Goal: Information Seeking & Learning: Learn about a topic

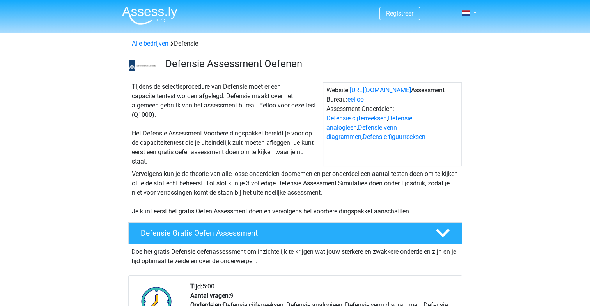
click at [226, 111] on div "Tijdens de selectieprocedure van Defensie moet er een capaciteitentest worden a…" at bounding box center [226, 124] width 194 height 84
click at [177, 143] on div "Tijdens de selectieprocedure van Defensie moet er een capaciteitentest worden a…" at bounding box center [226, 124] width 194 height 84
click at [170, 143] on div "Tijdens de selectieprocedure van Defensie moet er een capaciteitentest worden a…" at bounding box center [226, 124] width 194 height 84
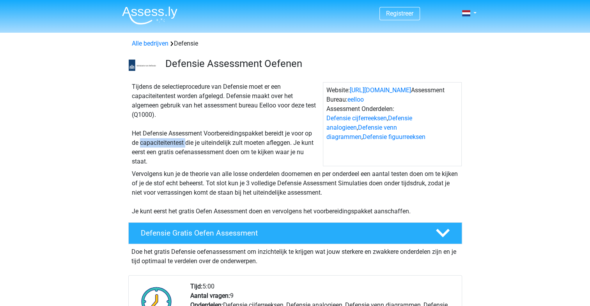
click at [170, 143] on div "Tijdens de selectieprocedure van Defensie moet er een capaciteitentest worden a…" at bounding box center [226, 124] width 194 height 84
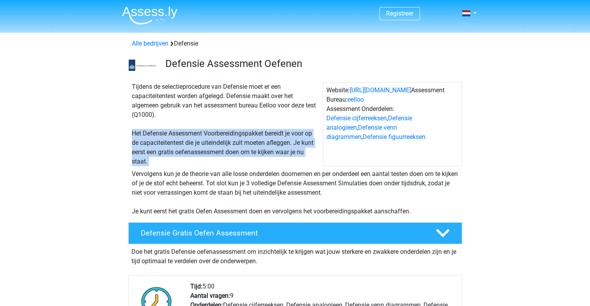
click at [170, 143] on div "Tijdens de selectieprocedure van Defensie moet er een capaciteitentest worden a…" at bounding box center [226, 124] width 194 height 84
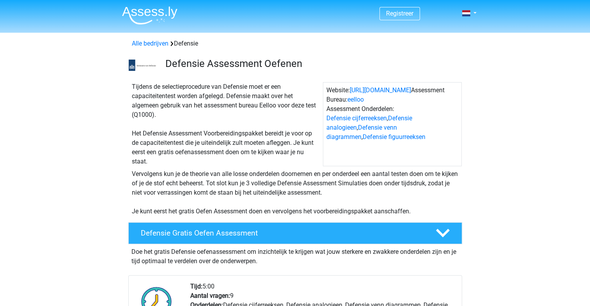
drag, startPoint x: 170, startPoint y: 143, endPoint x: 169, endPoint y: 184, distance: 41.3
click at [169, 184] on div "Vervolgens kun je de theorie van alle losse onderdelen doornemen en per onderde…" at bounding box center [295, 193] width 333 height 47
click at [417, 183] on div "Vervolgens kun je de theorie van alle losse onderdelen doornemen en per onderde…" at bounding box center [295, 193] width 333 height 47
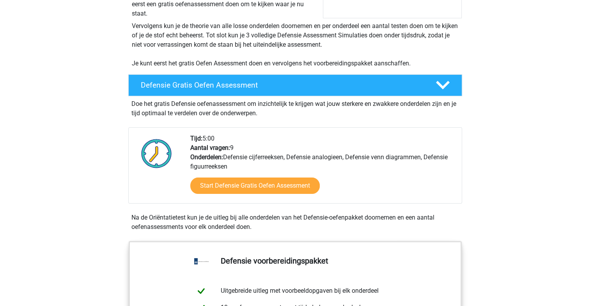
scroll to position [161, 0]
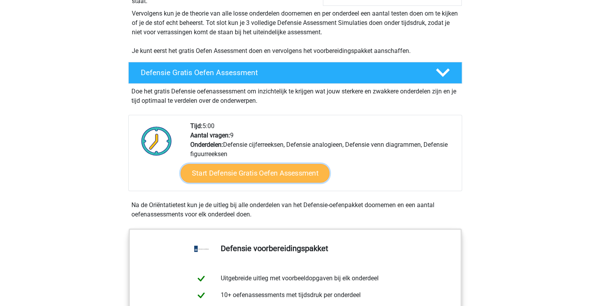
click at [294, 169] on link "Start Defensie Gratis Oefen Assessment" at bounding box center [254, 173] width 149 height 19
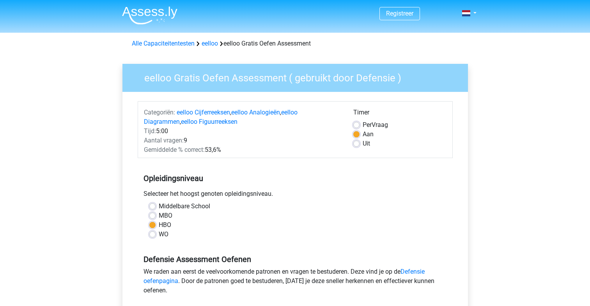
scroll to position [210, 0]
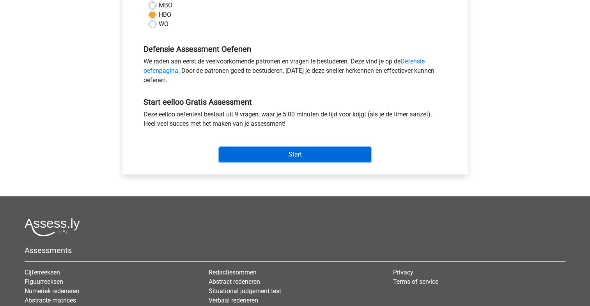
click at [310, 160] on input "Start" at bounding box center [295, 154] width 152 height 15
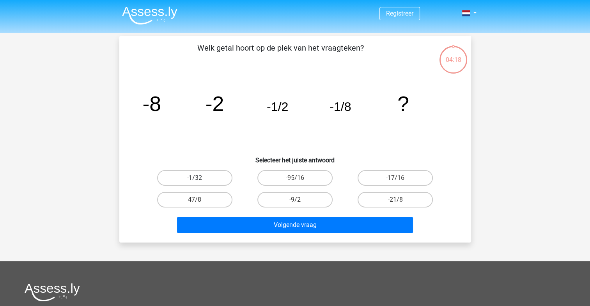
click at [203, 180] on label "-1/32" at bounding box center [194, 178] width 75 height 16
click at [200, 180] on input "-1/32" at bounding box center [196, 180] width 5 height 5
radio input "true"
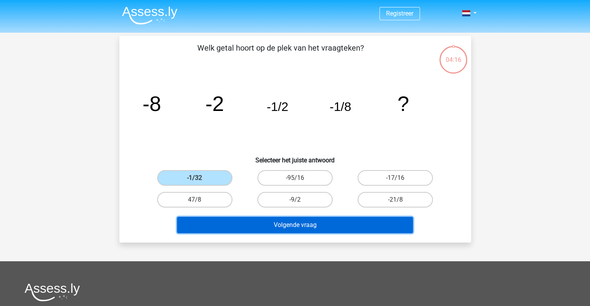
click at [300, 223] on button "Volgende vraag" at bounding box center [295, 225] width 236 height 16
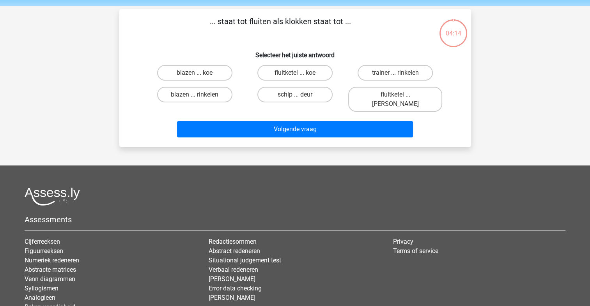
scroll to position [36, 0]
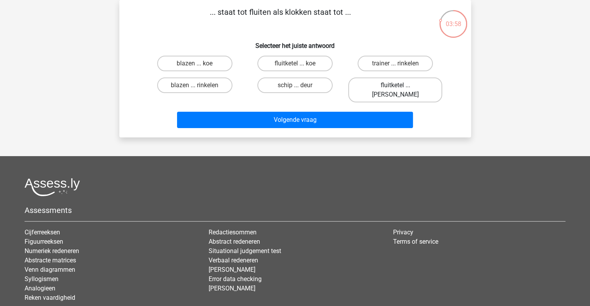
click at [380, 84] on label "fluitketel ... luiden" at bounding box center [395, 90] width 94 height 25
click at [395, 85] on input "fluitketel ... luiden" at bounding box center [397, 87] width 5 height 5
radio input "true"
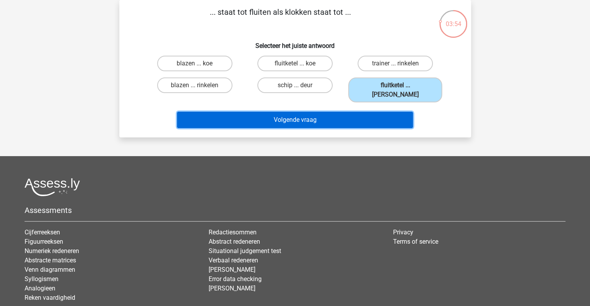
click at [299, 112] on button "Volgende vraag" at bounding box center [295, 120] width 236 height 16
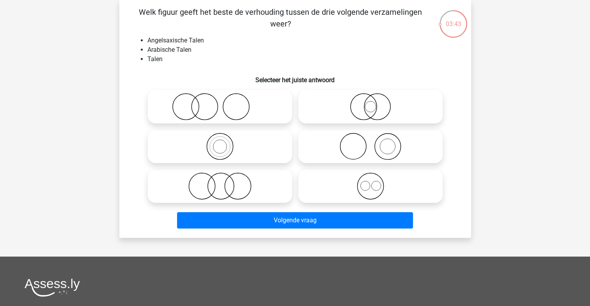
click at [372, 196] on icon at bounding box center [370, 186] width 138 height 27
click at [372, 182] on input "radio" at bounding box center [372, 179] width 5 height 5
radio input "true"
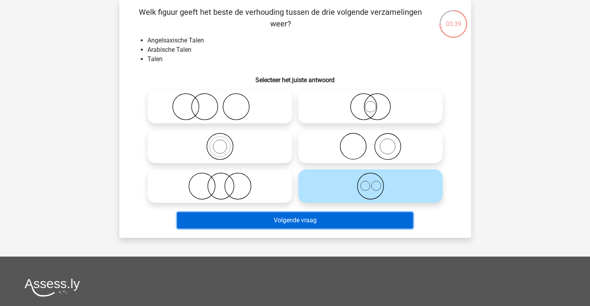
click at [348, 221] on button "Volgende vraag" at bounding box center [295, 220] width 236 height 16
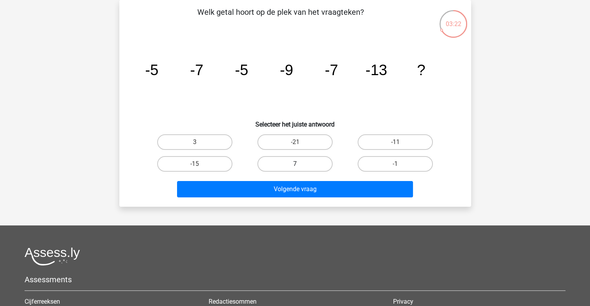
click at [292, 161] on label "7" at bounding box center [294, 164] width 75 height 16
click at [295, 164] on input "7" at bounding box center [297, 166] width 5 height 5
radio input "true"
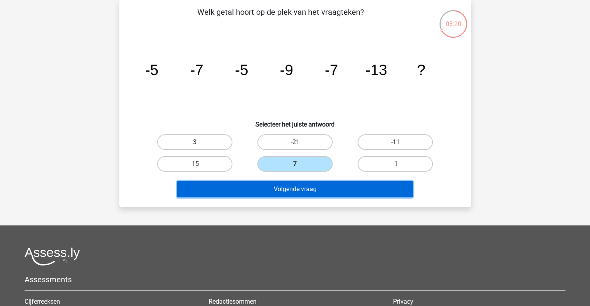
click at [302, 191] on button "Volgende vraag" at bounding box center [295, 189] width 236 height 16
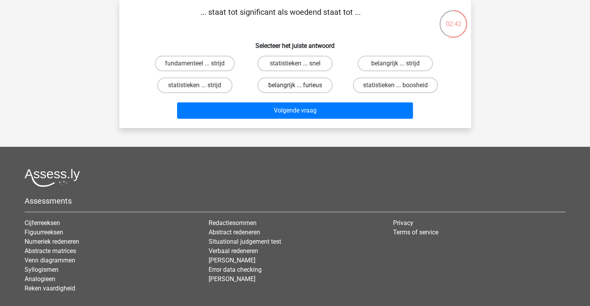
click at [311, 88] on label "belangrijk ... furieus" at bounding box center [294, 86] width 75 height 16
click at [300, 88] on input "belangrijk ... furieus" at bounding box center [297, 87] width 5 height 5
radio input "true"
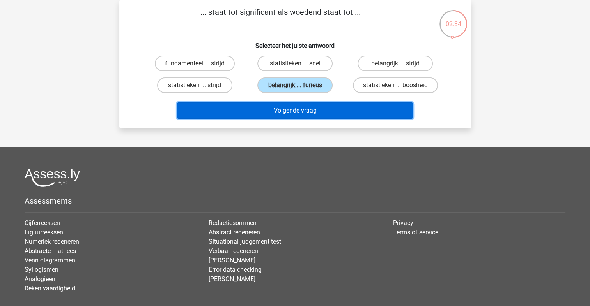
click at [318, 108] on button "Volgende vraag" at bounding box center [295, 111] width 236 height 16
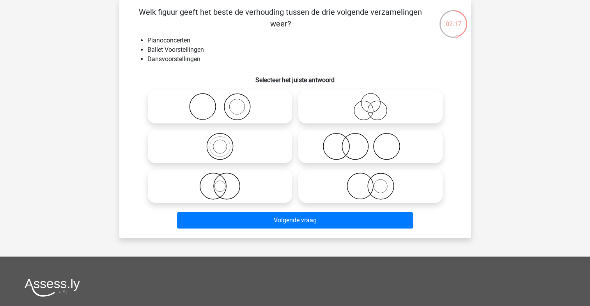
click at [361, 153] on icon at bounding box center [370, 146] width 138 height 27
click at [370, 143] on input "radio" at bounding box center [372, 140] width 5 height 5
radio input "true"
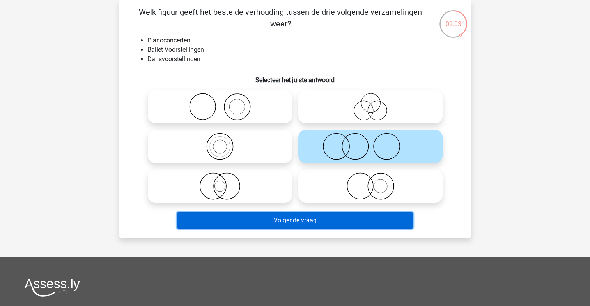
click at [322, 227] on button "Volgende vraag" at bounding box center [295, 220] width 236 height 16
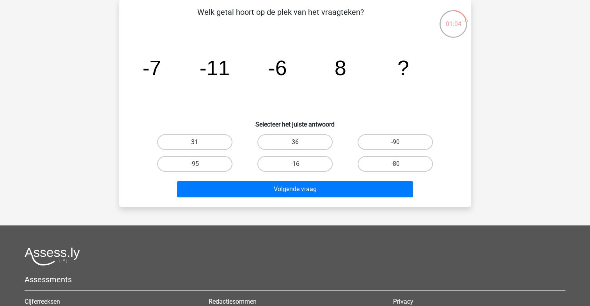
click at [280, 163] on label "-16" at bounding box center [294, 164] width 75 height 16
click at [295, 164] on input "-16" at bounding box center [297, 166] width 5 height 5
radio input "true"
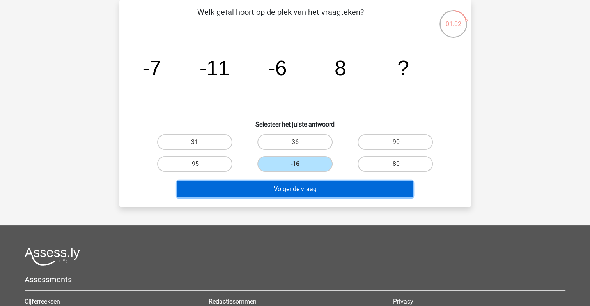
click at [285, 187] on button "Volgende vraag" at bounding box center [295, 189] width 236 height 16
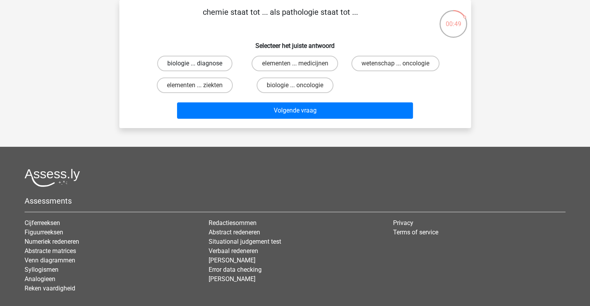
click at [201, 60] on label "biologie ... diagnose" at bounding box center [194, 64] width 75 height 16
click at [200, 64] on input "biologie ... diagnose" at bounding box center [196, 66] width 5 height 5
radio input "true"
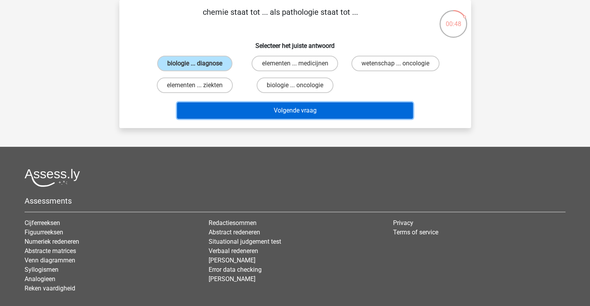
click at [302, 107] on button "Volgende vraag" at bounding box center [295, 111] width 236 height 16
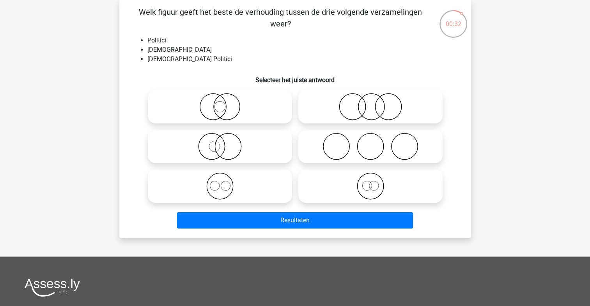
click at [218, 143] on icon at bounding box center [220, 146] width 138 height 27
click at [220, 143] on input "radio" at bounding box center [222, 140] width 5 height 5
radio input "true"
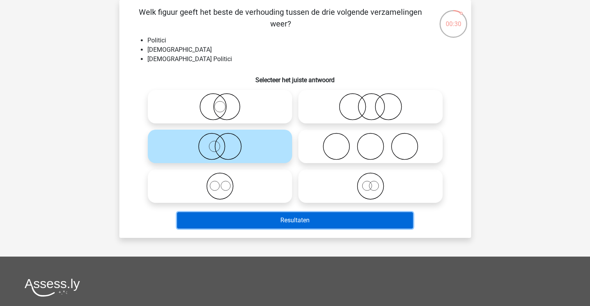
click at [279, 223] on button "Resultaten" at bounding box center [295, 220] width 236 height 16
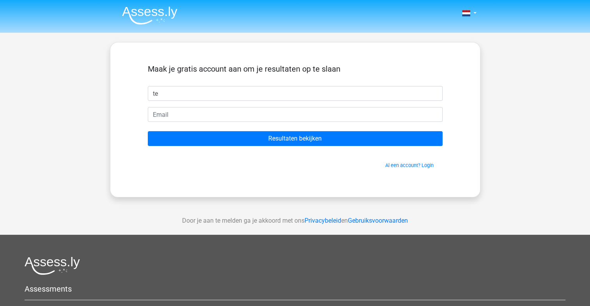
type input "t"
type input "salim"
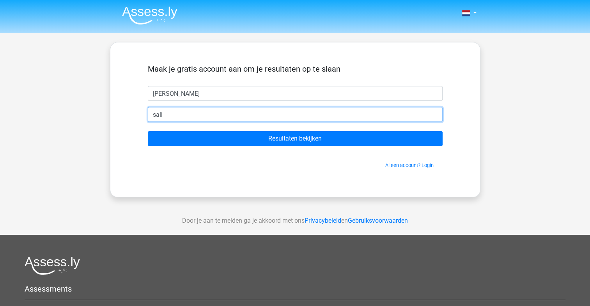
type input "salimlouadi@hotmail.com"
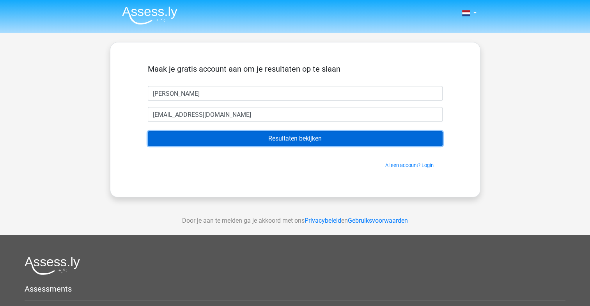
drag, startPoint x: 286, startPoint y: 137, endPoint x: 289, endPoint y: 134, distance: 4.7
click at [289, 134] on input "Resultaten bekijken" at bounding box center [295, 138] width 295 height 15
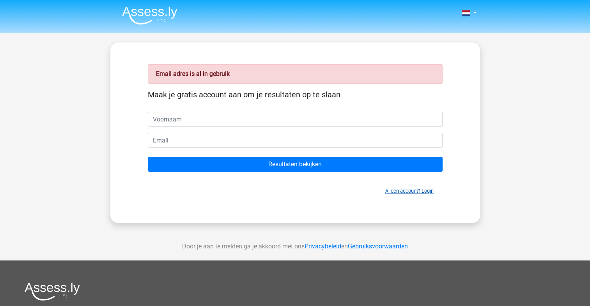
click at [421, 188] on link "Al een account? Login" at bounding box center [409, 191] width 48 height 6
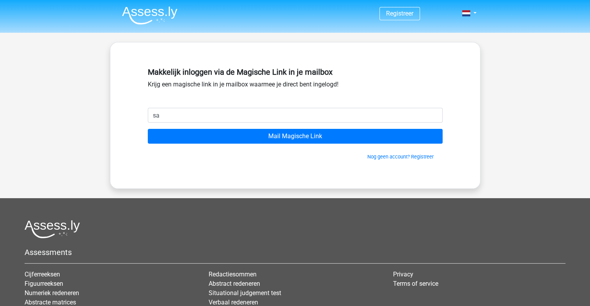
type input "[EMAIL_ADDRESS][DOMAIN_NAME]"
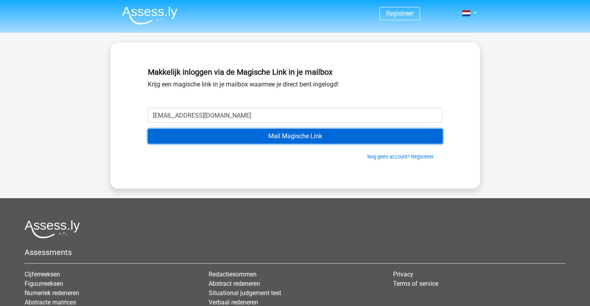
click at [234, 136] on input "Mail Magische Link" at bounding box center [295, 136] width 295 height 15
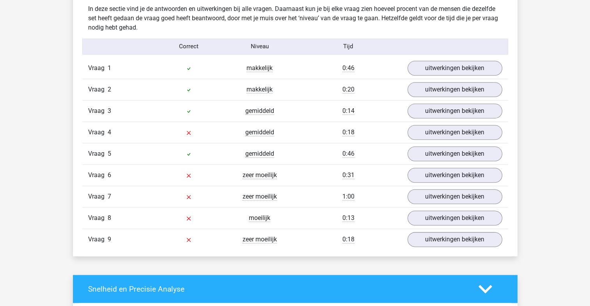
scroll to position [890, 0]
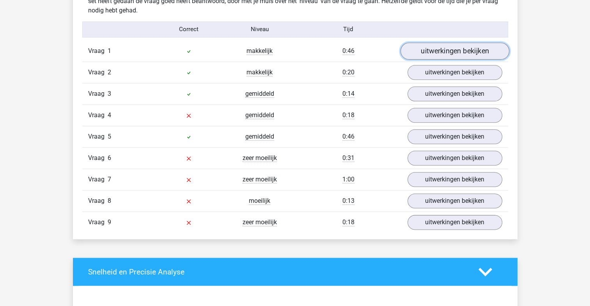
click at [458, 50] on link "uitwerkingen bekijken" at bounding box center [454, 50] width 109 height 17
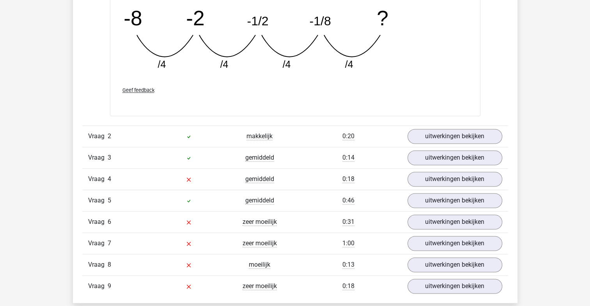
scroll to position [1174, 0]
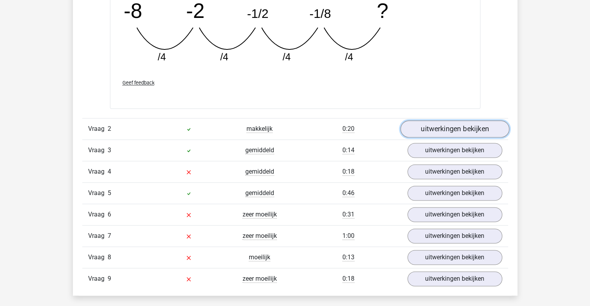
click at [454, 134] on link "uitwerkingen bekijken" at bounding box center [454, 128] width 109 height 17
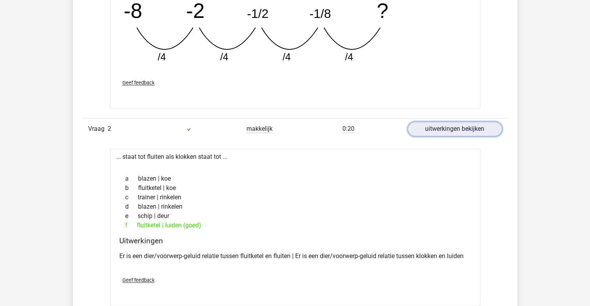
scroll to position [1442, 0]
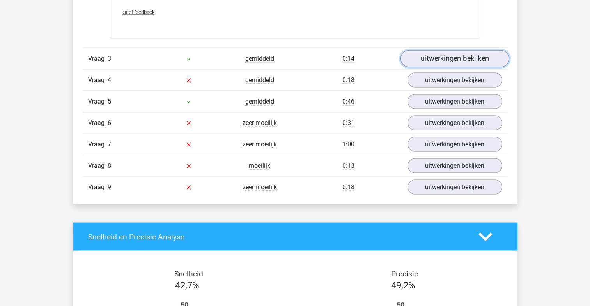
click at [477, 50] on link "uitwerkingen bekijken" at bounding box center [454, 58] width 109 height 17
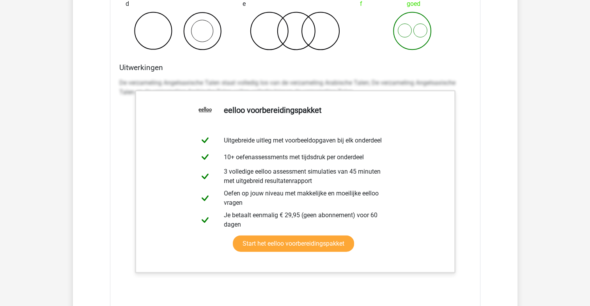
scroll to position [1667, 0]
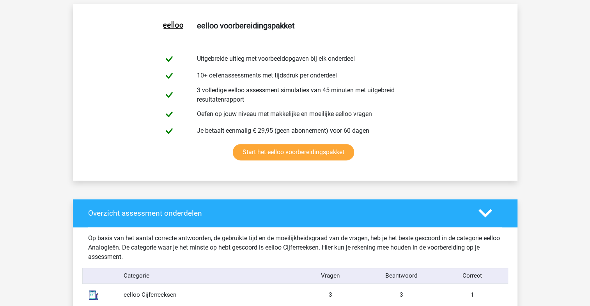
scroll to position [313, 0]
